Goal: Download file/media

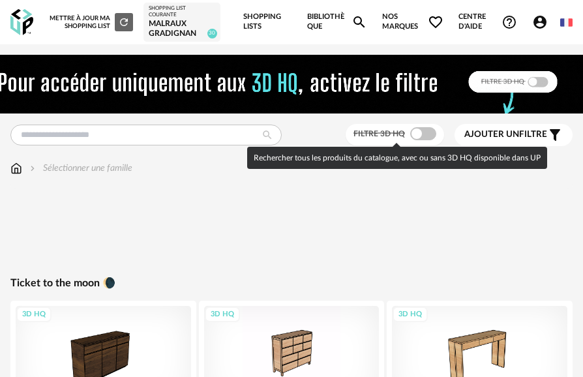
click at [420, 135] on span at bounding box center [424, 133] width 26 height 13
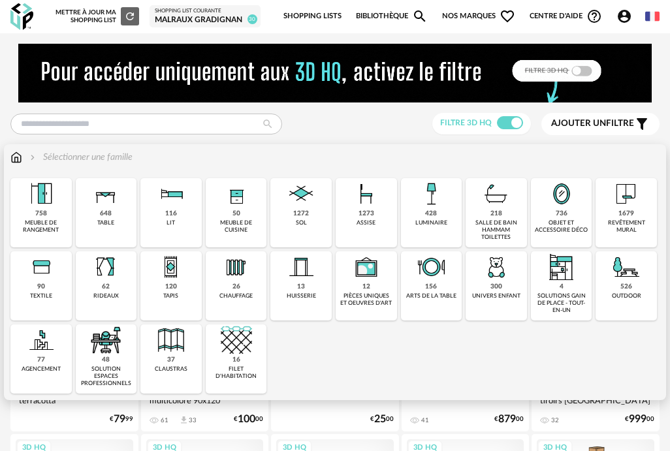
click at [424, 203] on img at bounding box center [430, 193] width 31 height 31
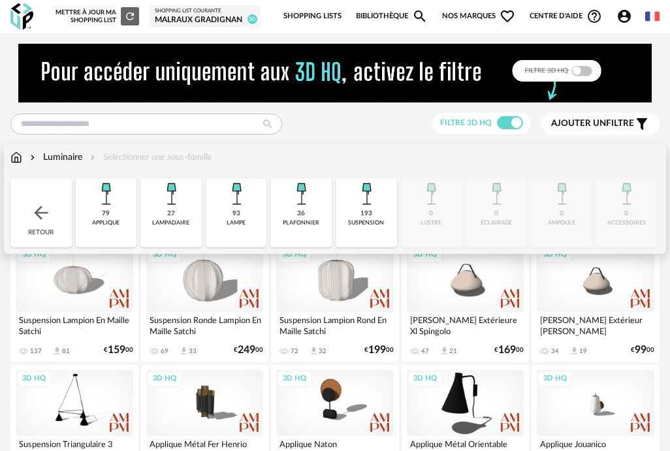
click at [119, 190] on img at bounding box center [105, 193] width 31 height 31
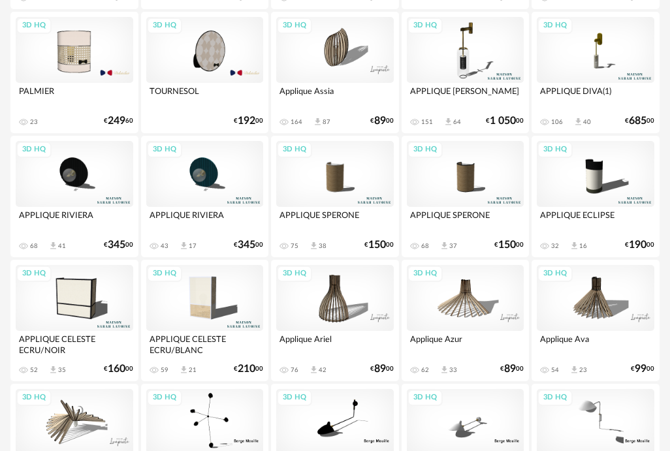
scroll to position [1101, 0]
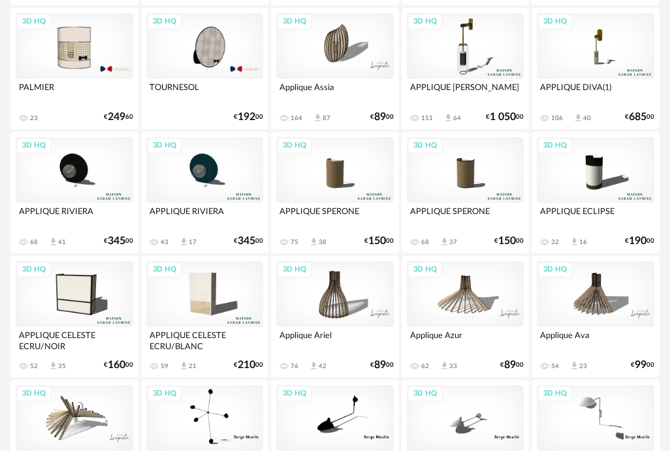
click at [342, 185] on div "3D HQ" at bounding box center [334, 170] width 117 height 66
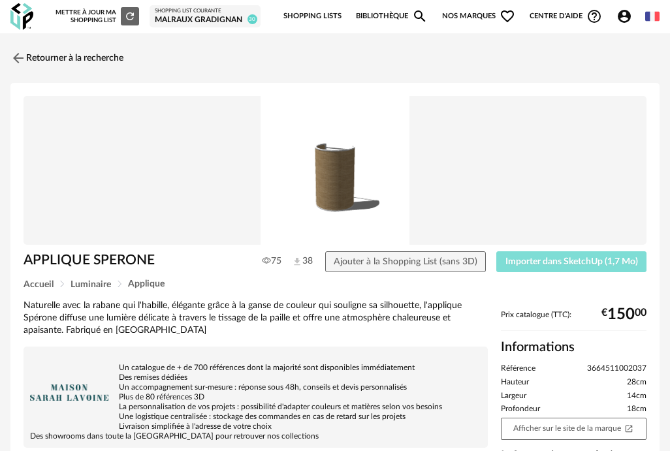
click at [552, 262] on span "Importer dans SketchUp (1,7 Mo)" at bounding box center [571, 261] width 132 height 9
